Goal: Task Accomplishment & Management: Use online tool/utility

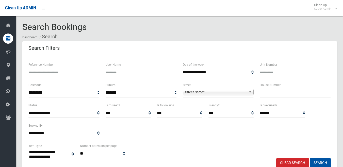
select select
click at [246, 93] on span "Street Name*" at bounding box center [216, 92] width 62 height 6
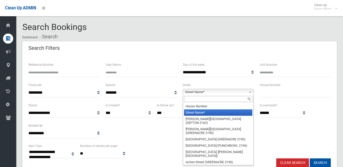
click at [226, 100] on input "text" at bounding box center [218, 99] width 69 height 6
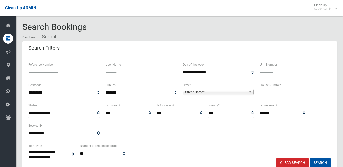
click at [64, 73] on input "Reference Number" at bounding box center [63, 72] width 71 height 9
click at [268, 93] on input "text" at bounding box center [295, 92] width 71 height 9
type input "**"
click at [237, 90] on span "Street Name*" at bounding box center [216, 92] width 62 height 6
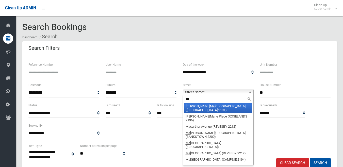
type input "****"
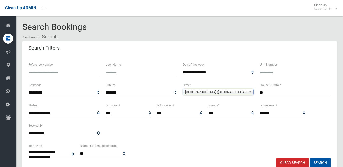
click at [237, 90] on span "Market Street (CONDELL PARK 2200)" at bounding box center [216, 92] width 62 height 6
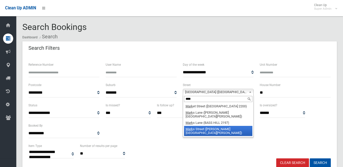
type input "****"
click at [210, 126] on li "Mark s Street (CHESTER HILL 2162)" at bounding box center [218, 131] width 69 height 10
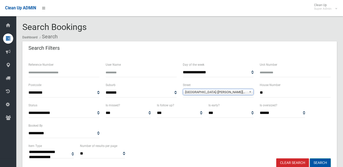
click at [326, 160] on button "Search" at bounding box center [320, 162] width 21 height 9
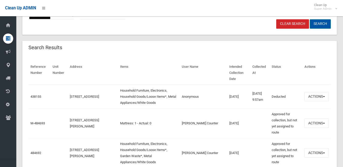
scroll to position [152, 0]
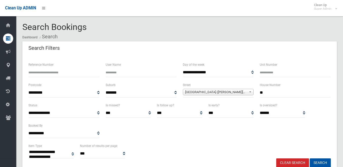
select select
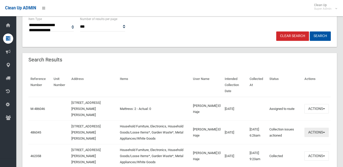
click at [311, 128] on button "Actions" at bounding box center [316, 132] width 24 height 9
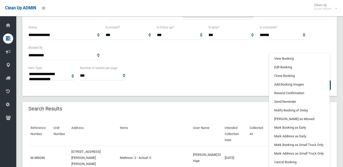
scroll to position [76, 0]
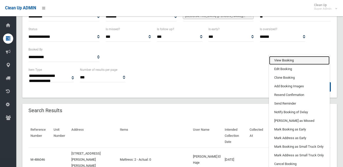
click at [289, 56] on link "View Booking" at bounding box center [299, 60] width 60 height 9
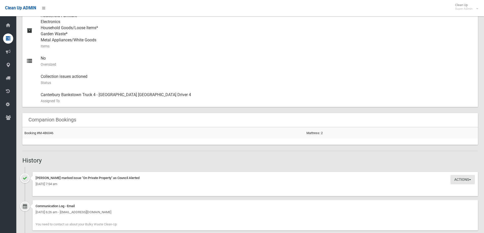
scroll to position [330, 0]
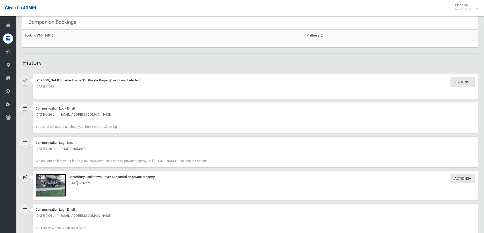
click at [58, 167] on img at bounding box center [51, 185] width 30 height 23
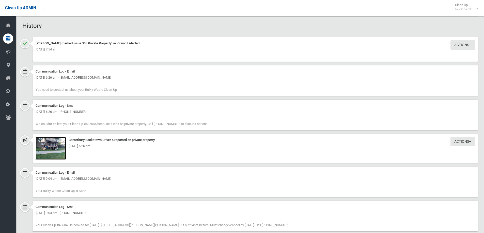
scroll to position [381, 0]
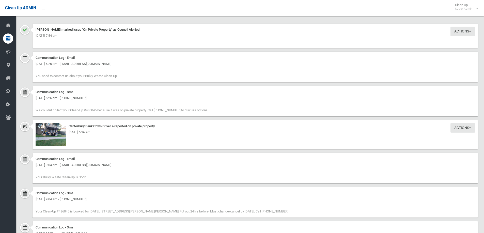
click at [58, 130] on div "Tuesday 30th September 2025 - 6:26 am" at bounding box center [255, 132] width 439 height 6
click at [56, 148] on div "Actions Take Action Canterbury Bankstown Driver 4 reported on private property …" at bounding box center [254, 134] width 445 height 29
click at [54, 137] on img at bounding box center [51, 134] width 30 height 23
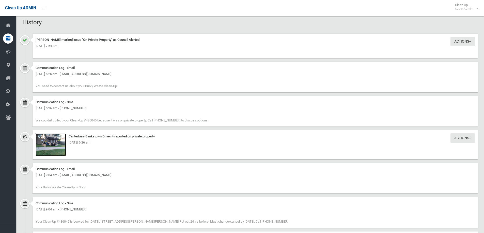
click at [54, 151] on img at bounding box center [51, 145] width 30 height 23
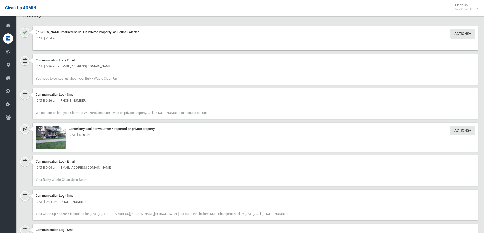
scroll to position [381, 0]
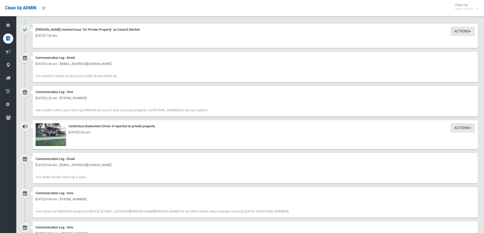
click at [55, 134] on div "Tuesday 30th September 2025 - 6:26 am" at bounding box center [255, 132] width 439 height 6
click at [56, 140] on img at bounding box center [51, 134] width 30 height 23
drag, startPoint x: 53, startPoint y: 132, endPoint x: 543, endPoint y: 150, distance: 490.8
click at [63, 138] on img at bounding box center [51, 134] width 30 height 23
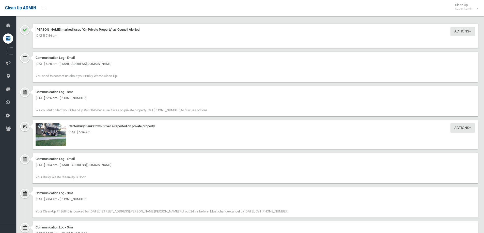
click at [85, 135] on div "Tuesday 30th September 2025 - 6:26 am" at bounding box center [255, 132] width 439 height 6
click at [79, 139] on div "Actions Take Action Canterbury Bankstown Driver 4 reported on private property …" at bounding box center [254, 134] width 445 height 29
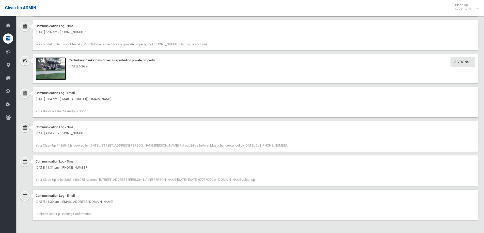
scroll to position [320, 0]
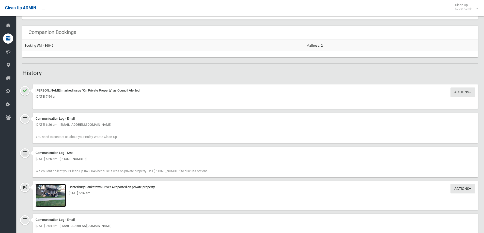
click at [60, 167] on img at bounding box center [51, 195] width 30 height 23
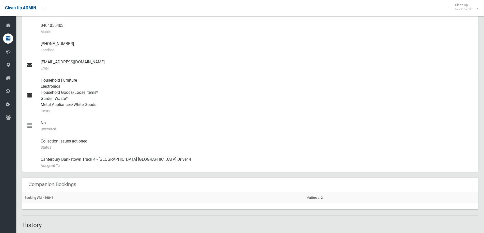
scroll to position [15, 0]
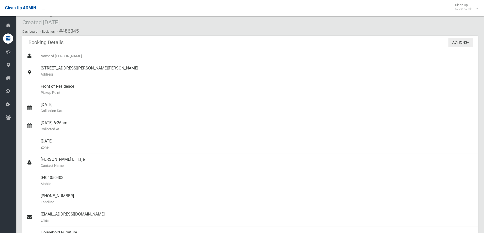
click at [343, 42] on button "Actions" at bounding box center [460, 42] width 24 height 9
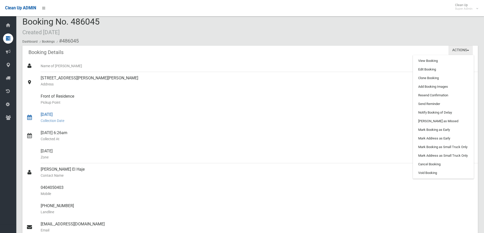
scroll to position [0, 0]
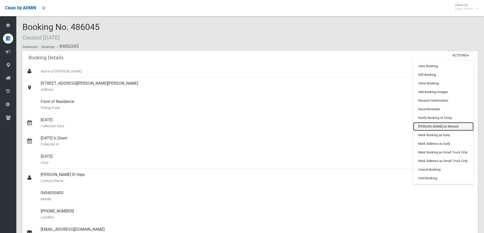
click at [343, 128] on link "[PERSON_NAME] as Missed" at bounding box center [443, 126] width 60 height 9
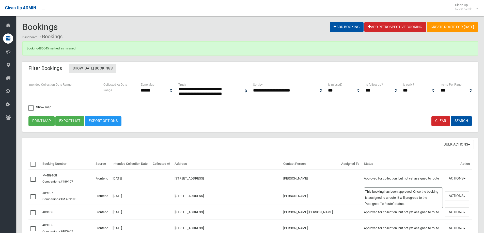
select select
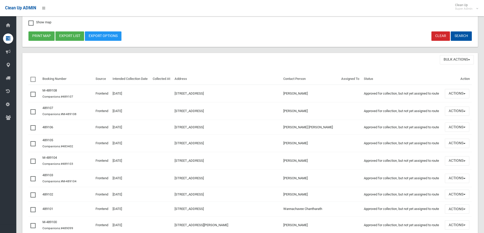
scroll to position [76, 0]
